Goal: Obtain resource: Download file/media

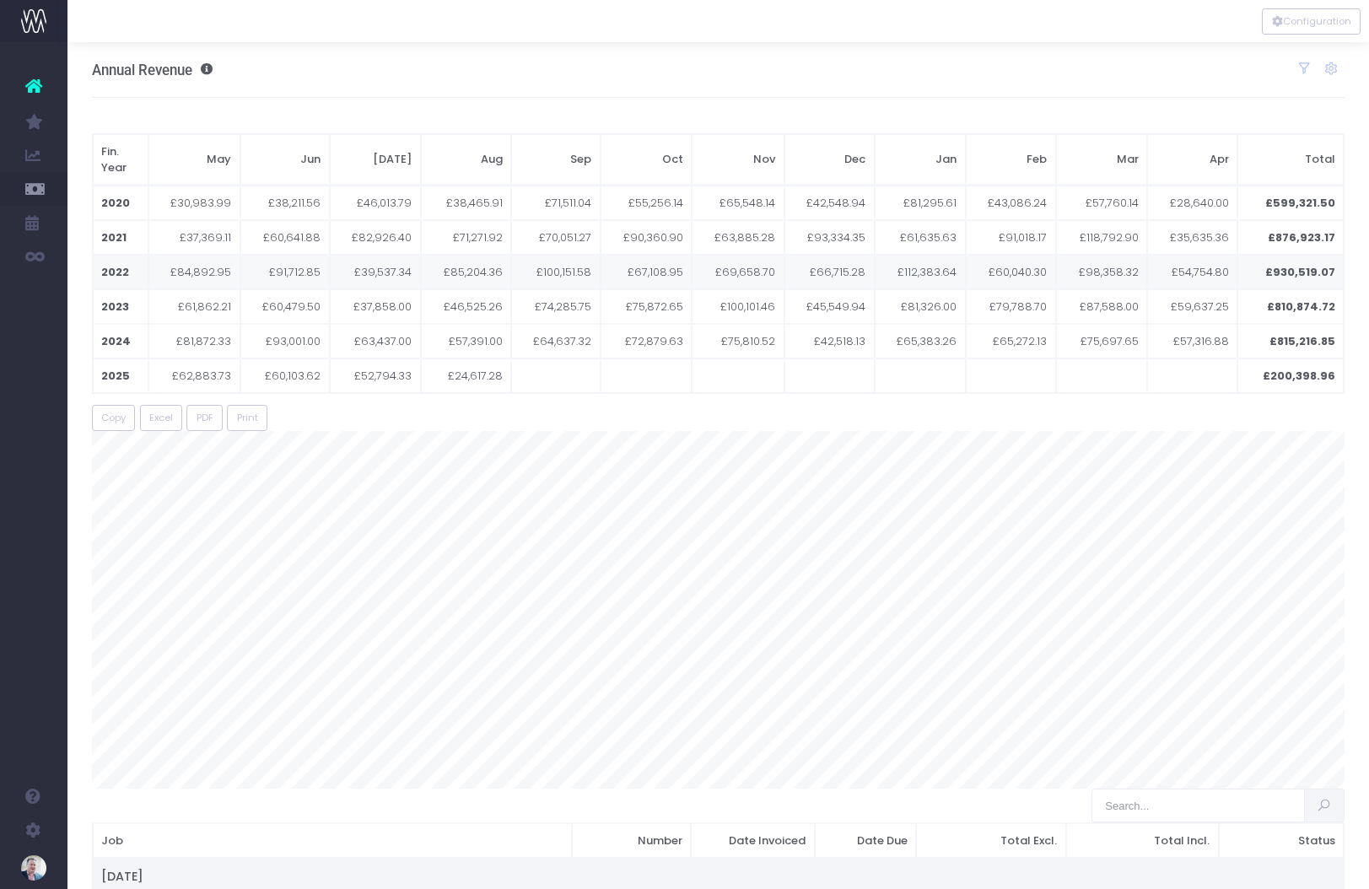
click at [132, 287] on font "Invoice Contribution" at bounding box center [123, 289] width 61 height 29
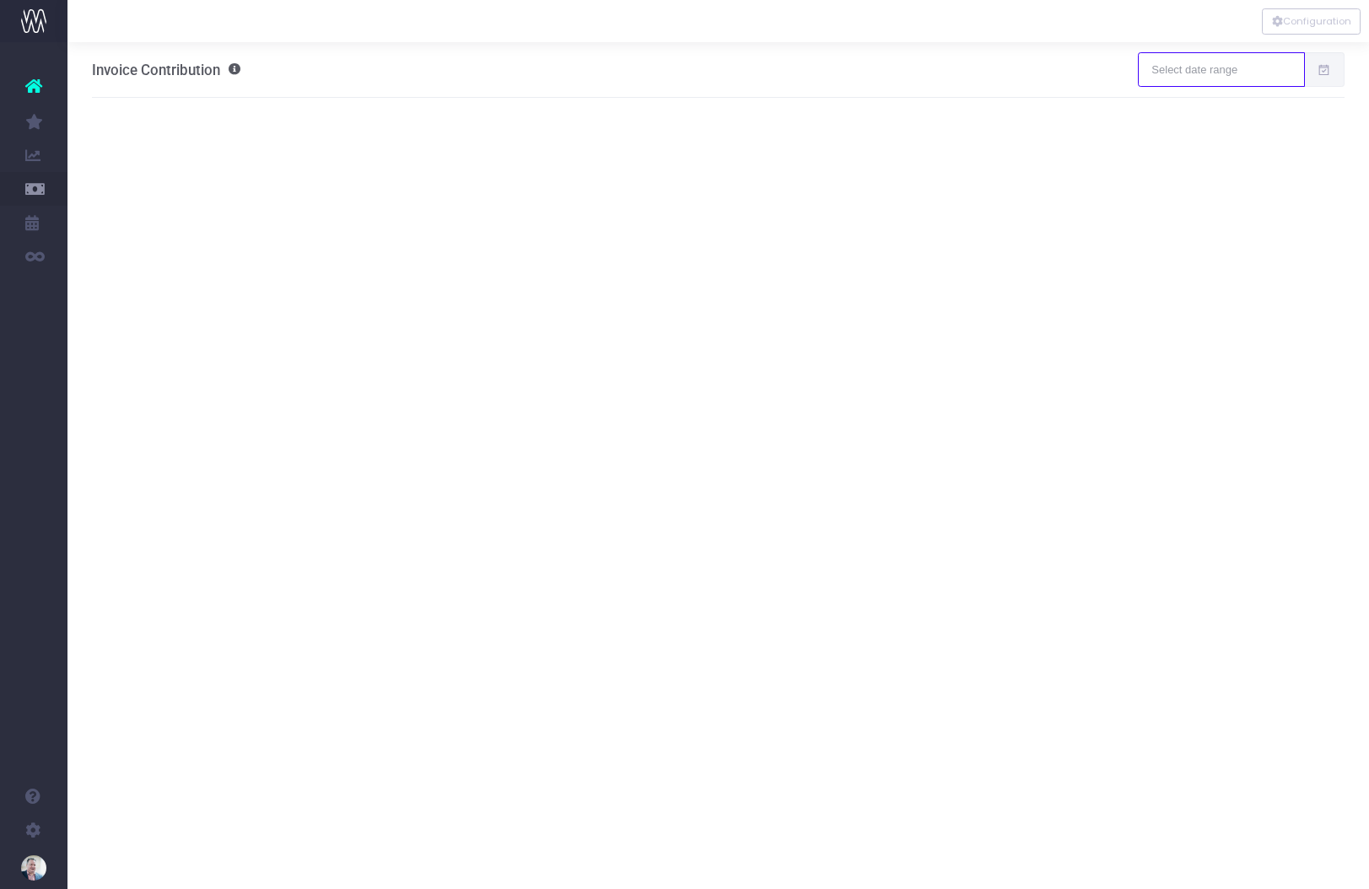
click at [1200, 66] on input "text" at bounding box center [1221, 69] width 166 height 34
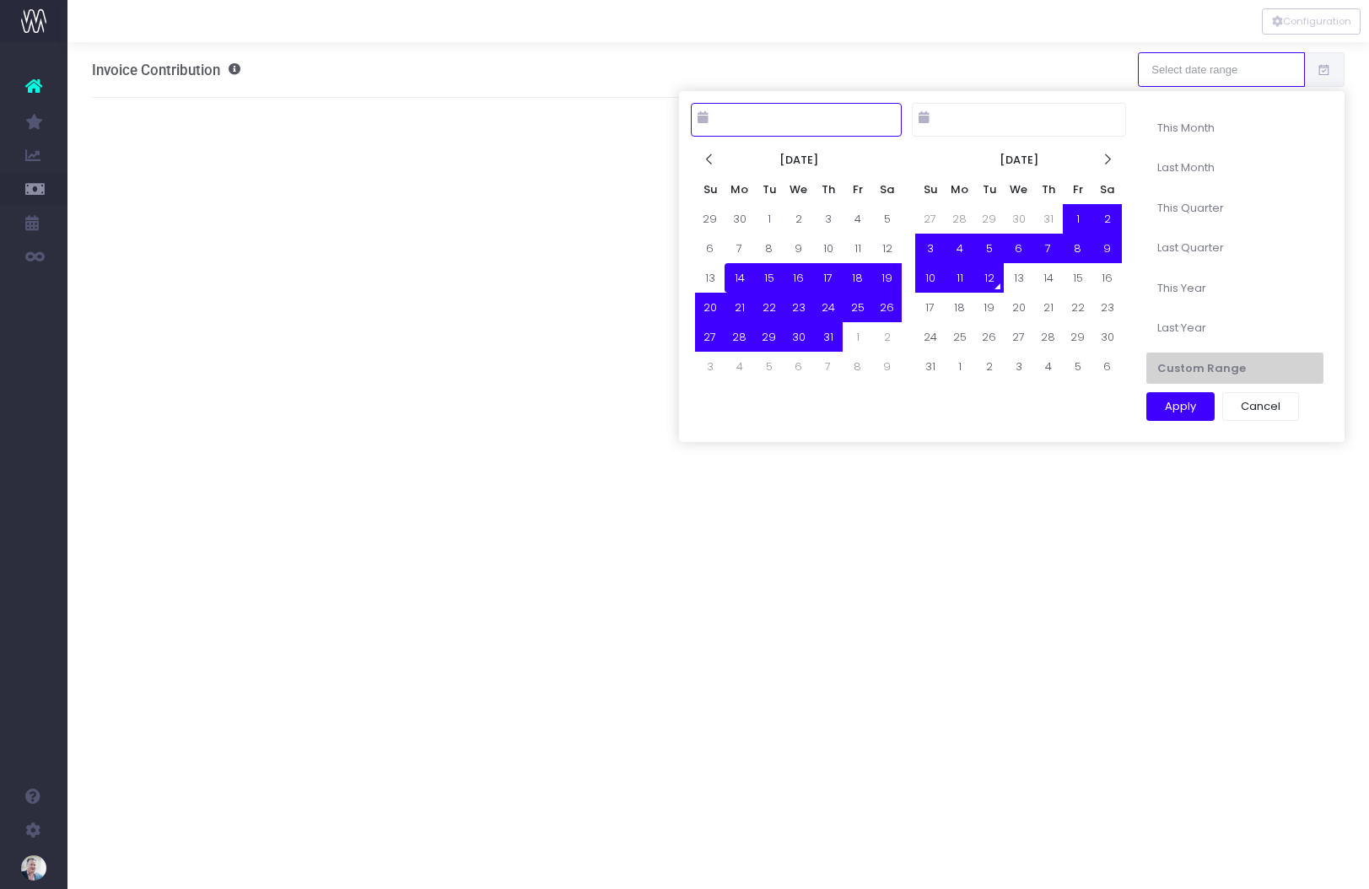
type input "[DATE]"
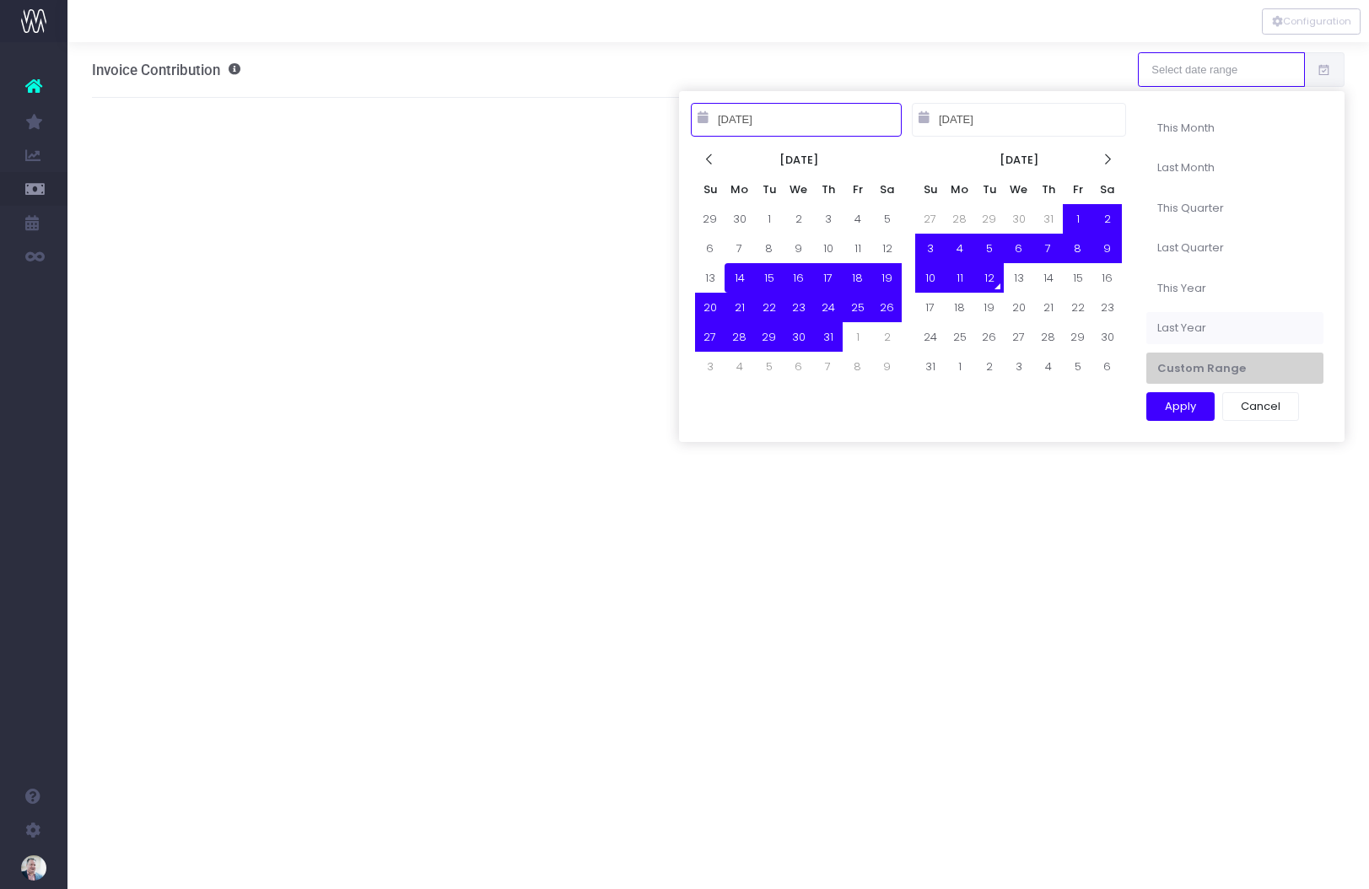
type input "[DATE]"
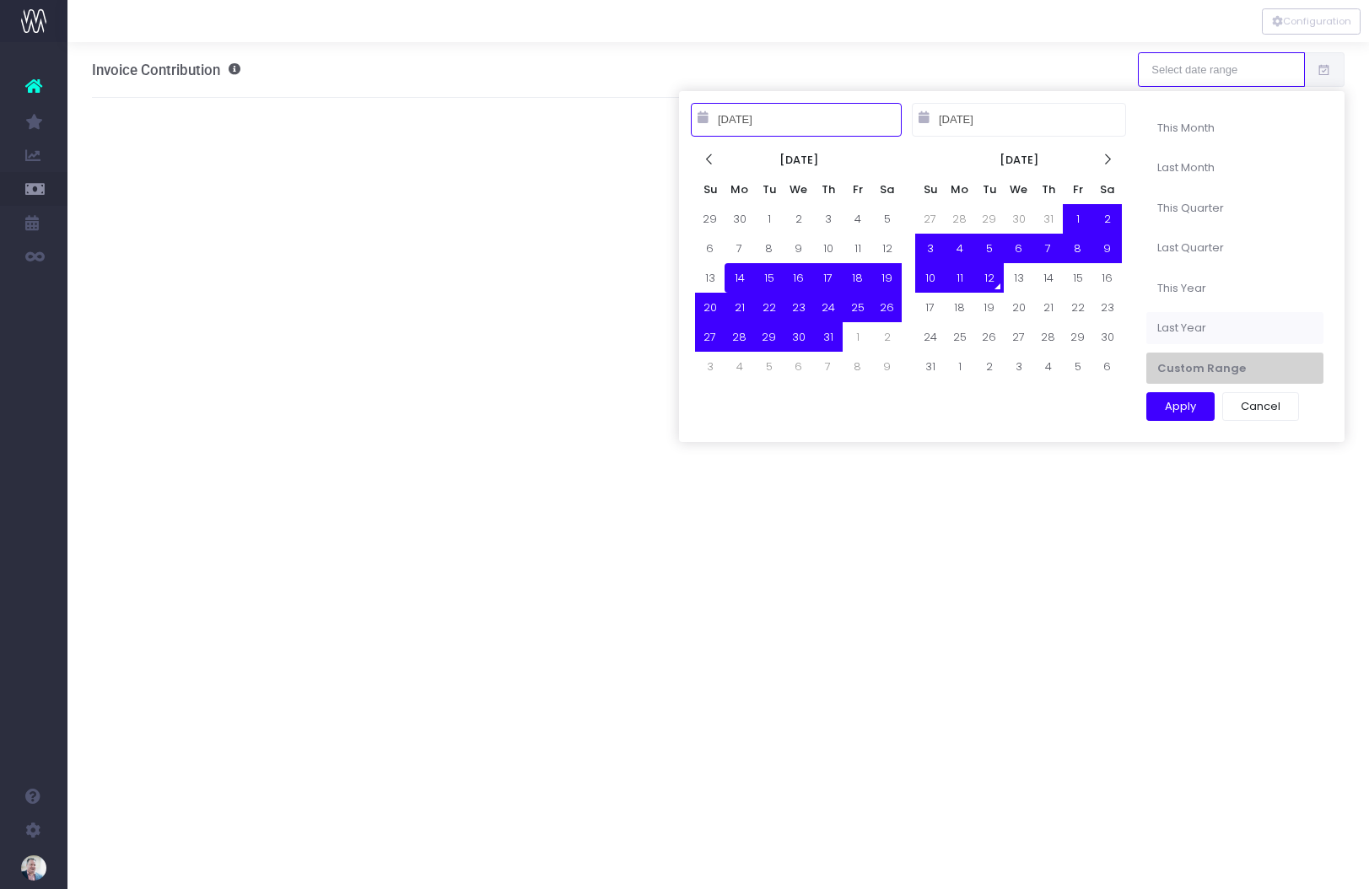
type input "[DATE]"
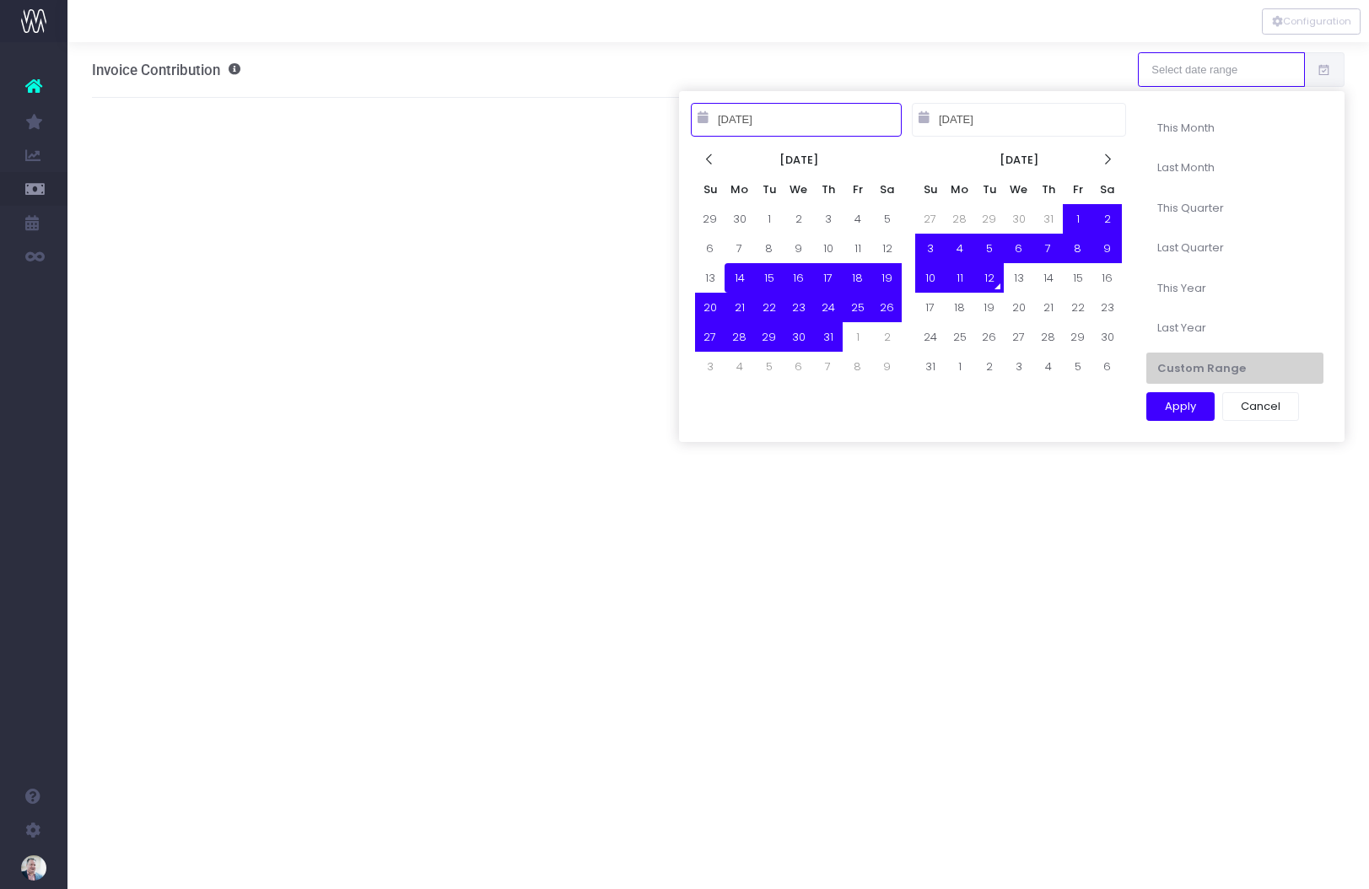
type input "[DATE]"
click at [1188, 369] on li "Custom Range" at bounding box center [1234, 368] width 177 height 32
click at [1186, 368] on li "Custom Range" at bounding box center [1234, 368] width 177 height 32
click at [776, 118] on input "[DATE]" at bounding box center [796, 120] width 211 height 34
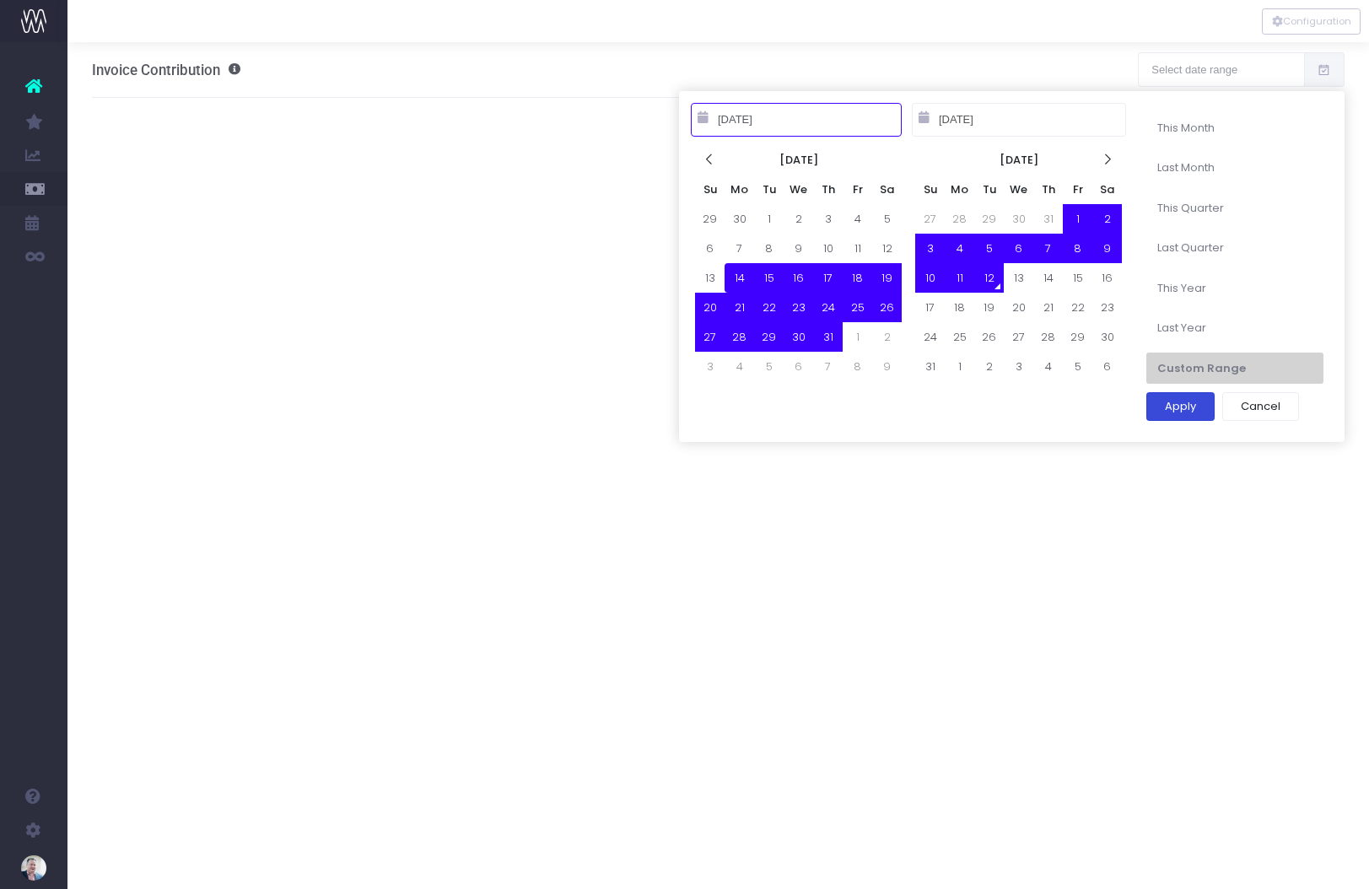
type input "[DATE]"
click at [1175, 406] on button "Apply" at bounding box center [1180, 406] width 68 height 29
type input "[DATE] – [DATE]"
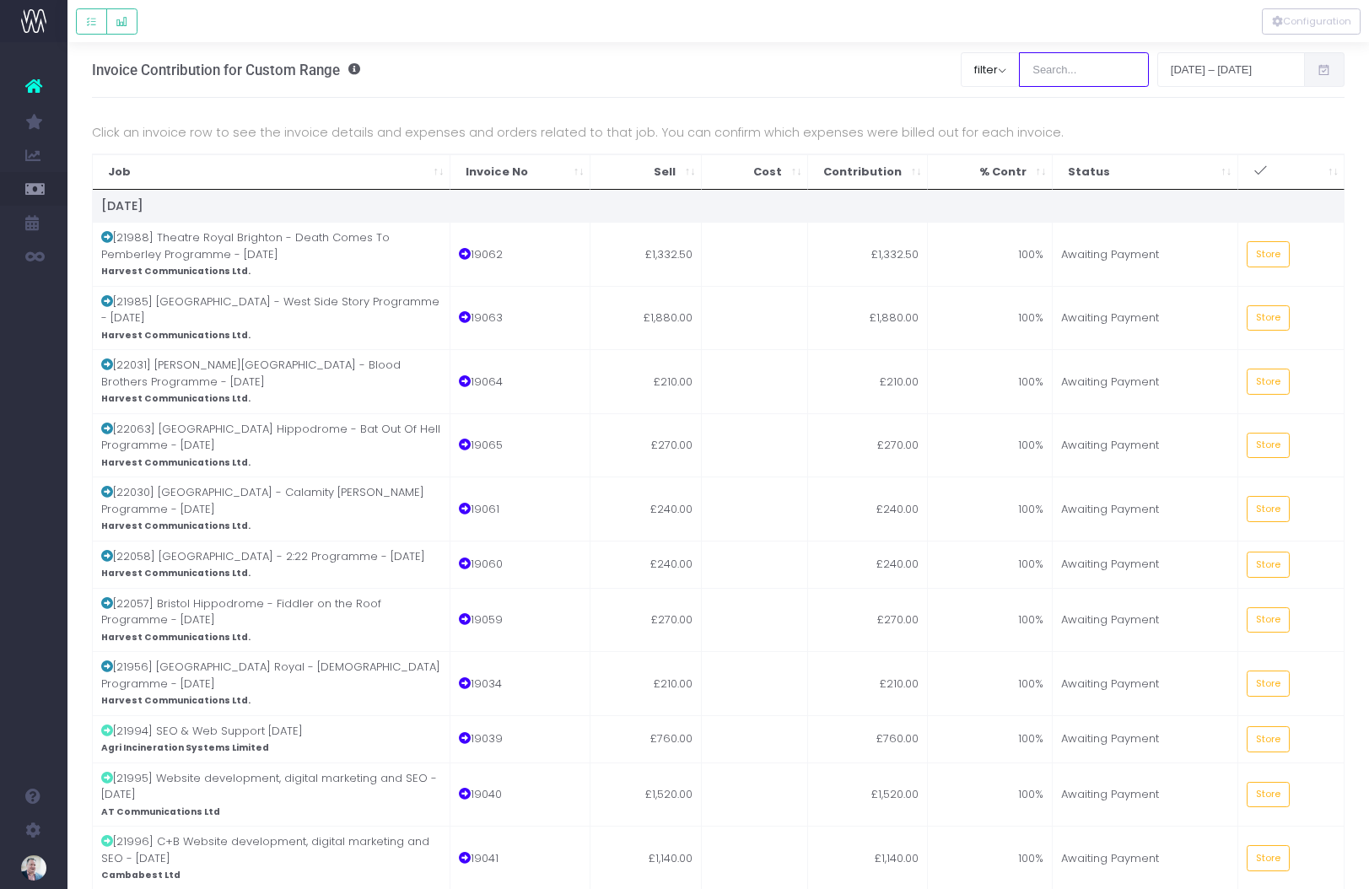
click at [1052, 73] on input "search" at bounding box center [1084, 69] width 130 height 34
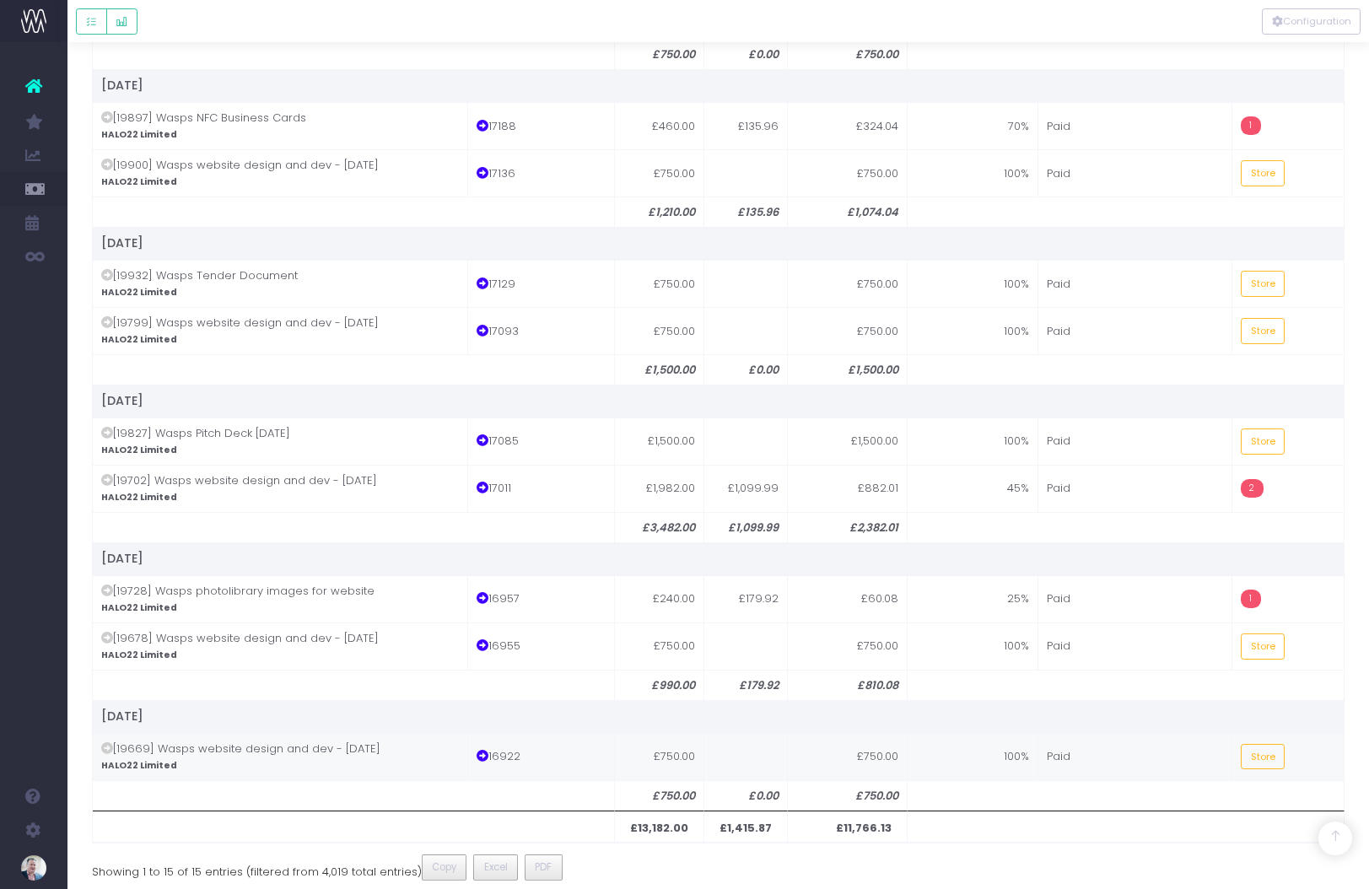
scroll to position [740, 0]
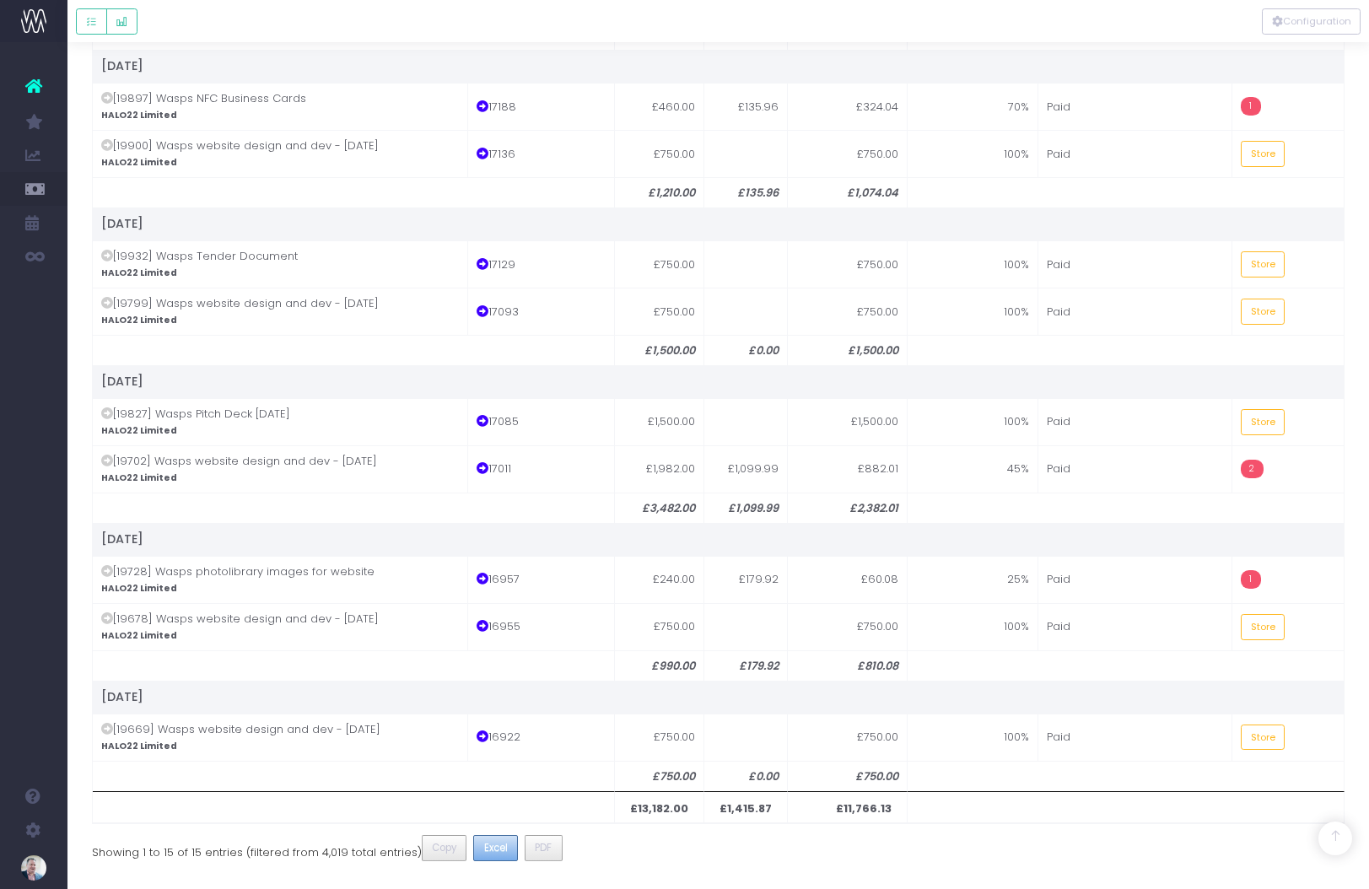
click at [484, 847] on span "Excel" at bounding box center [496, 847] width 24 height 15
click at [1003, 13] on div at bounding box center [717, 21] width 1301 height 42
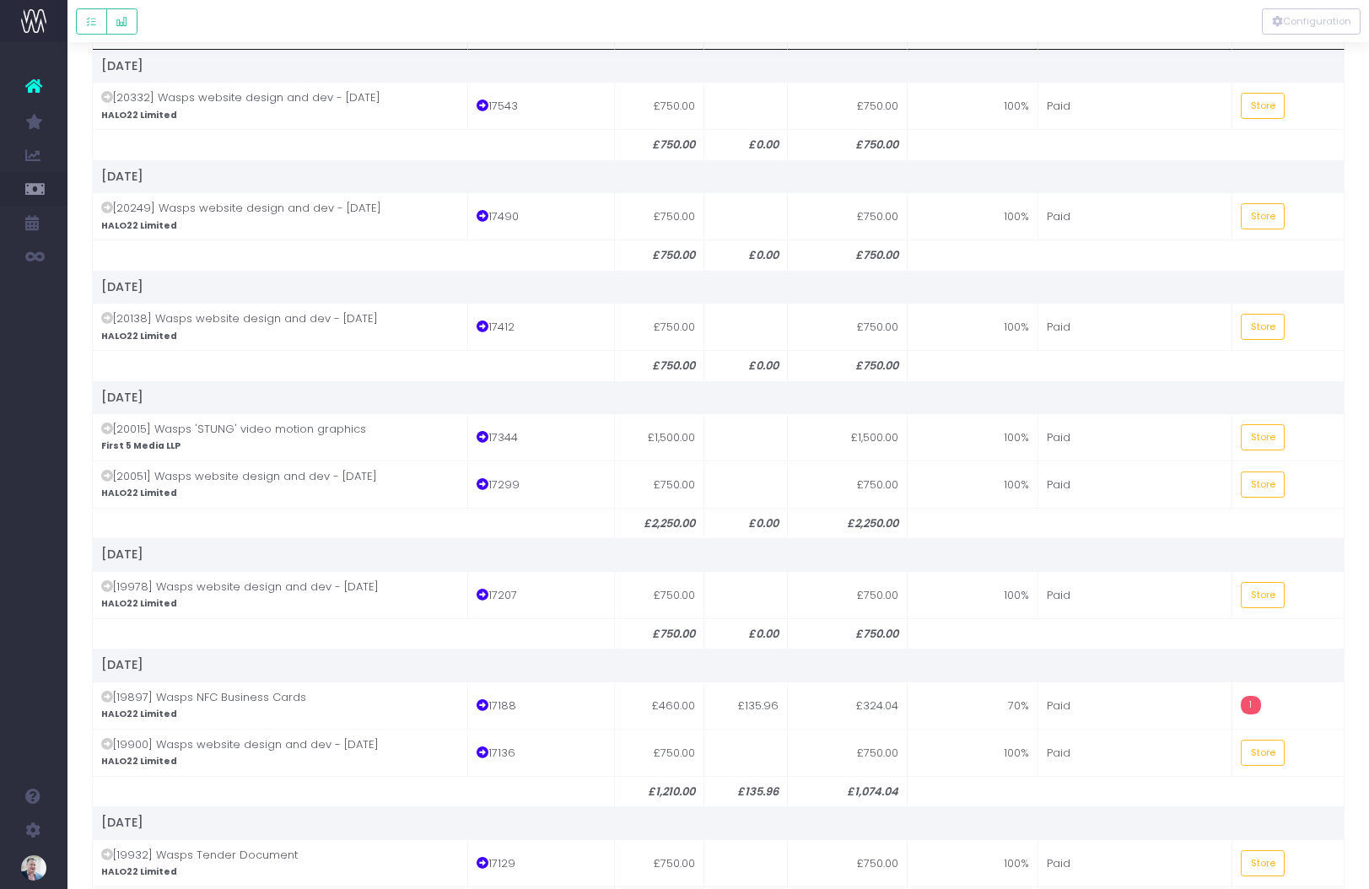
scroll to position [0, 0]
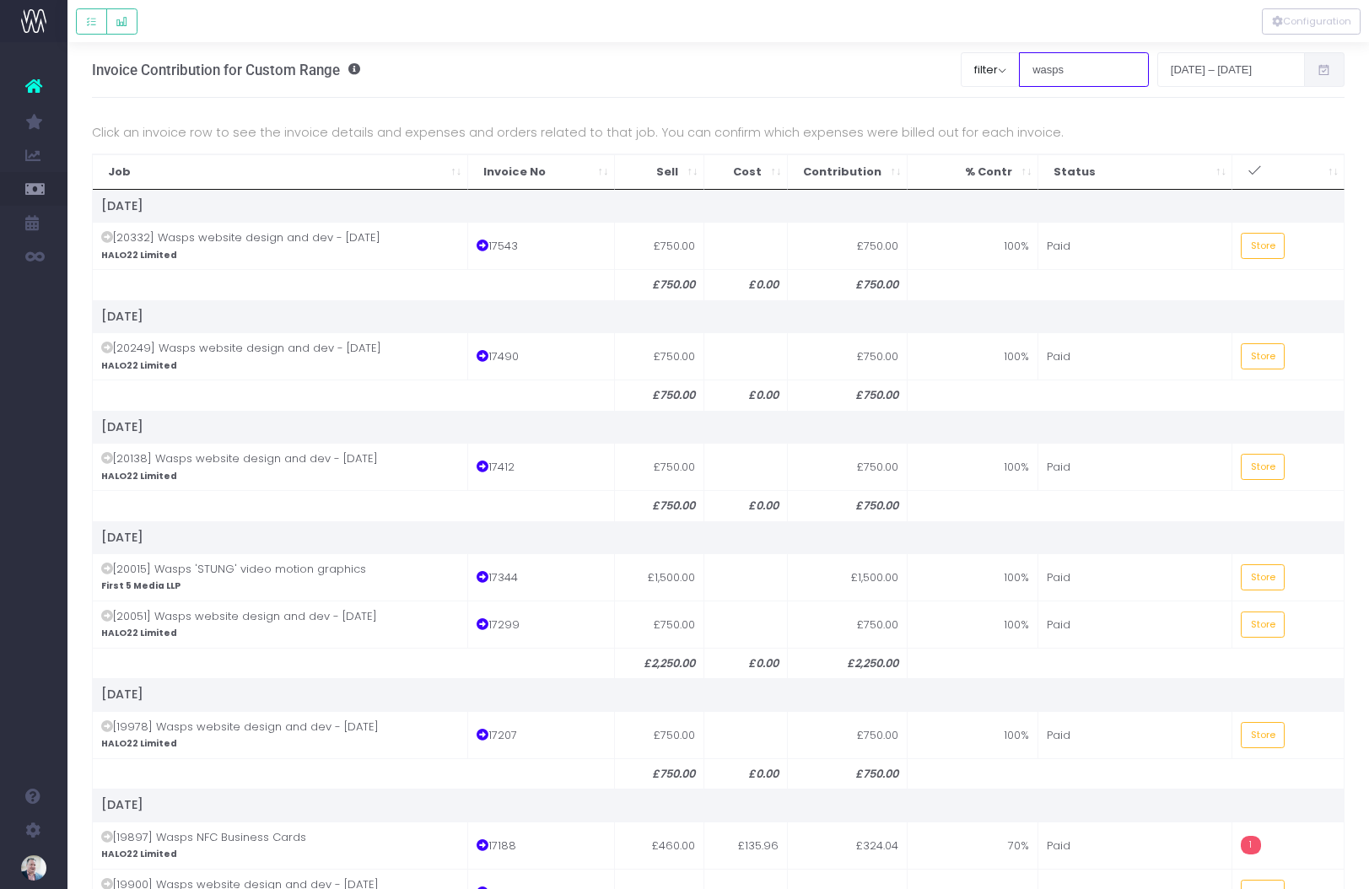
click at [1042, 67] on input "wasps" at bounding box center [1084, 69] width 130 height 34
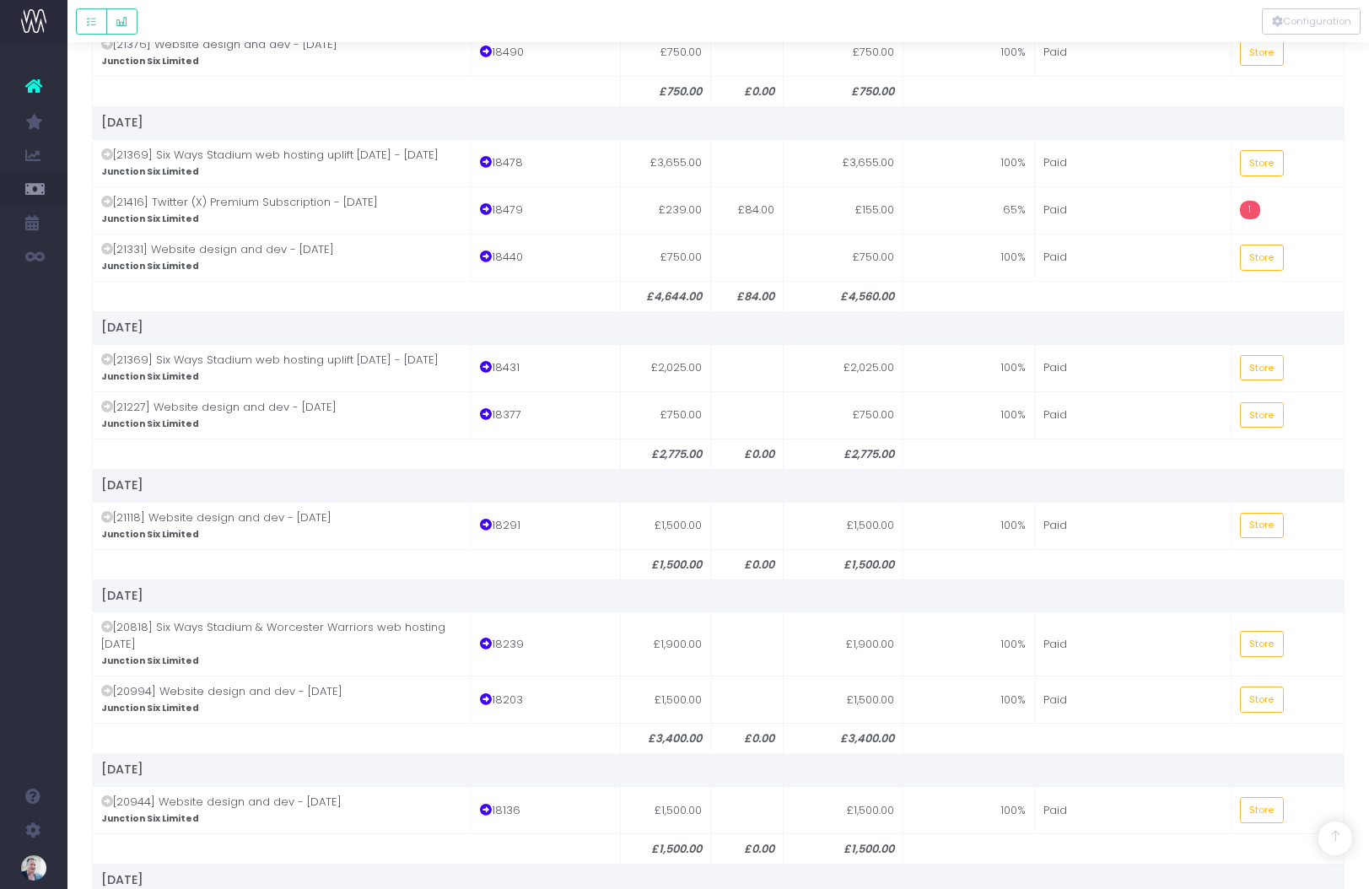
scroll to position [1150, 0]
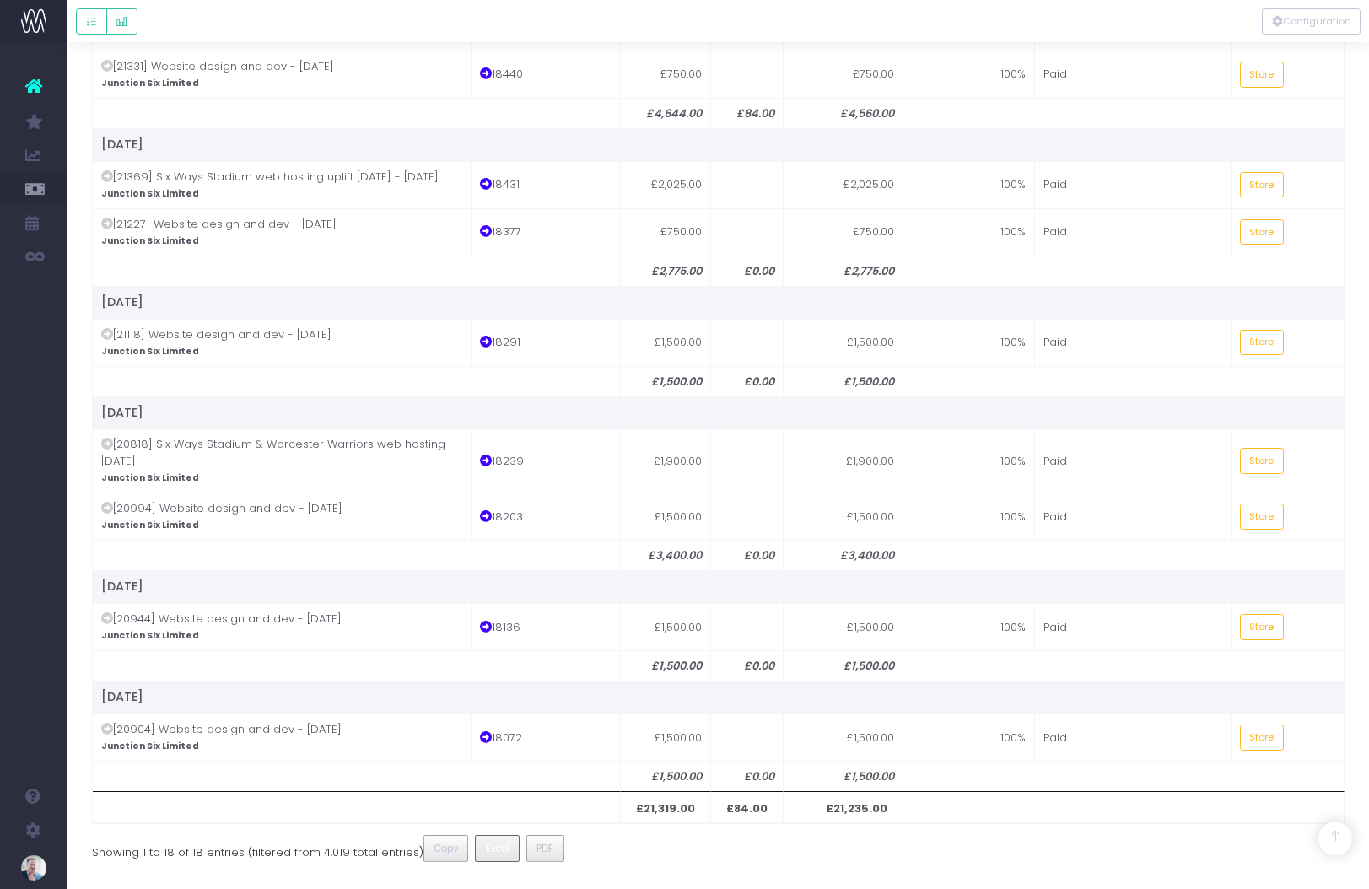
type input "junction"
click at [486, 848] on span "Excel" at bounding box center [498, 848] width 24 height 15
